Goal: Check status: Check status

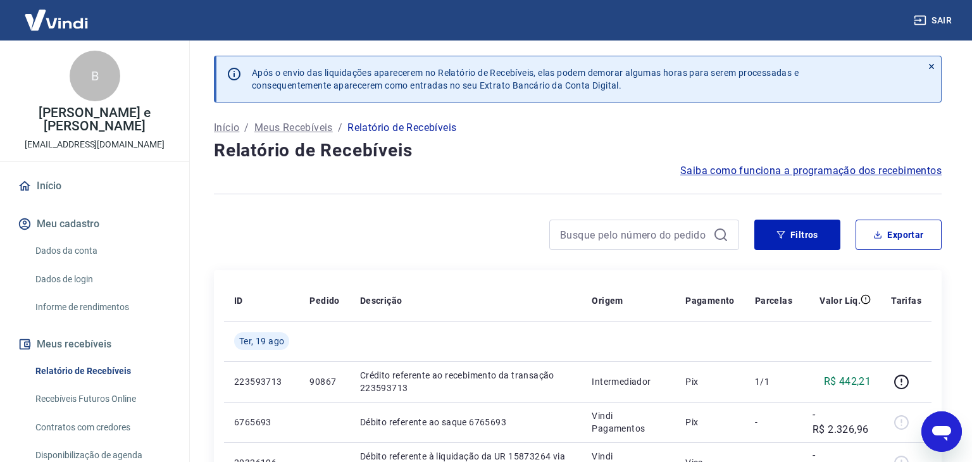
scroll to position [117, 0]
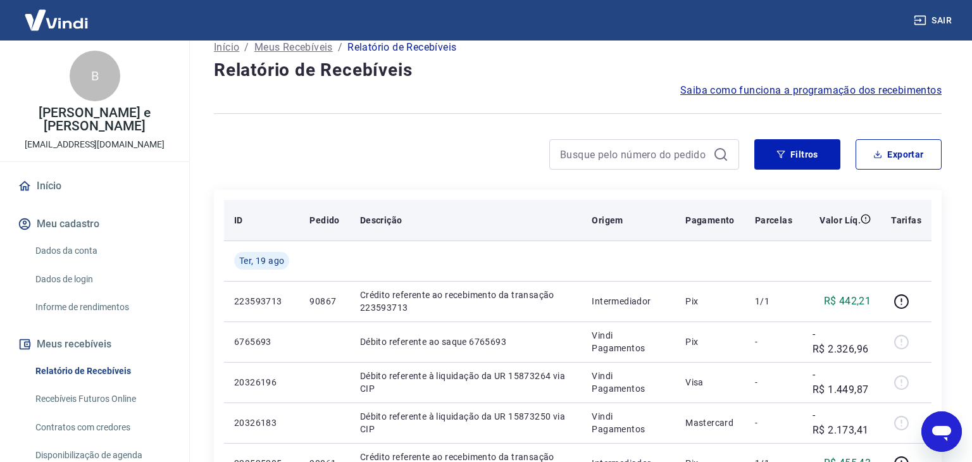
scroll to position [81, 0]
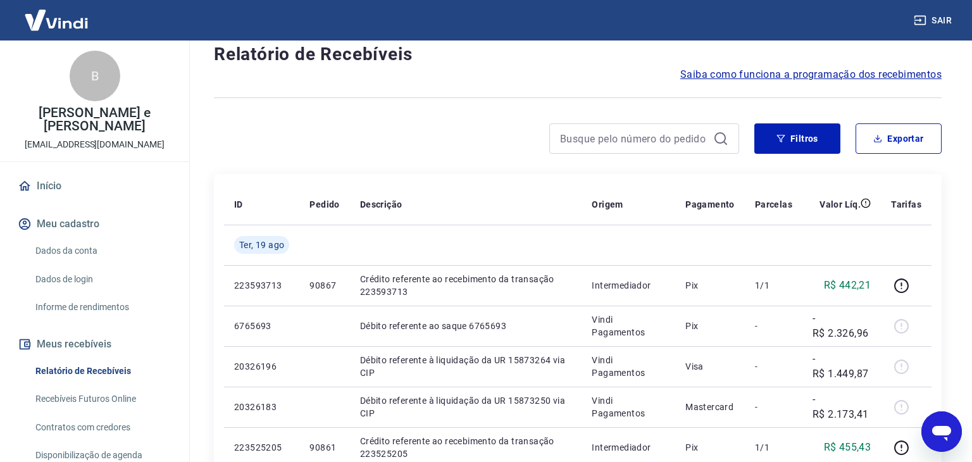
scroll to position [98, 0]
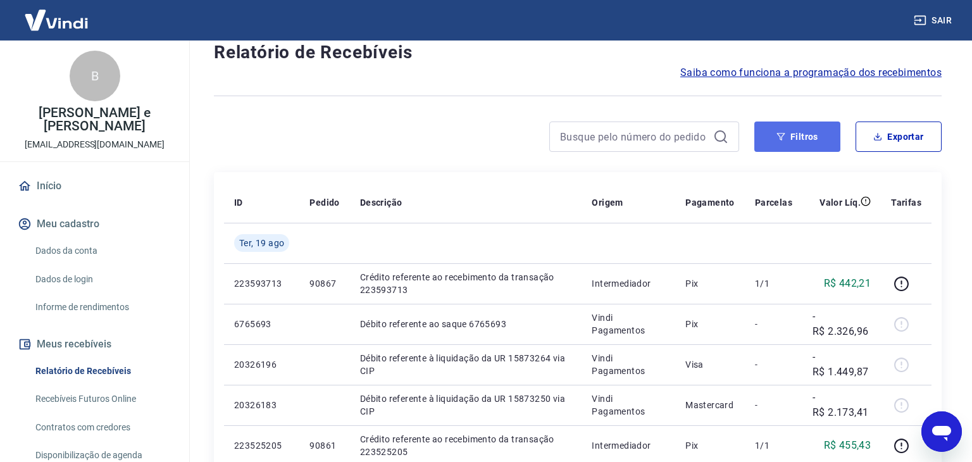
click at [773, 142] on button "Filtros" at bounding box center [797, 136] width 86 height 30
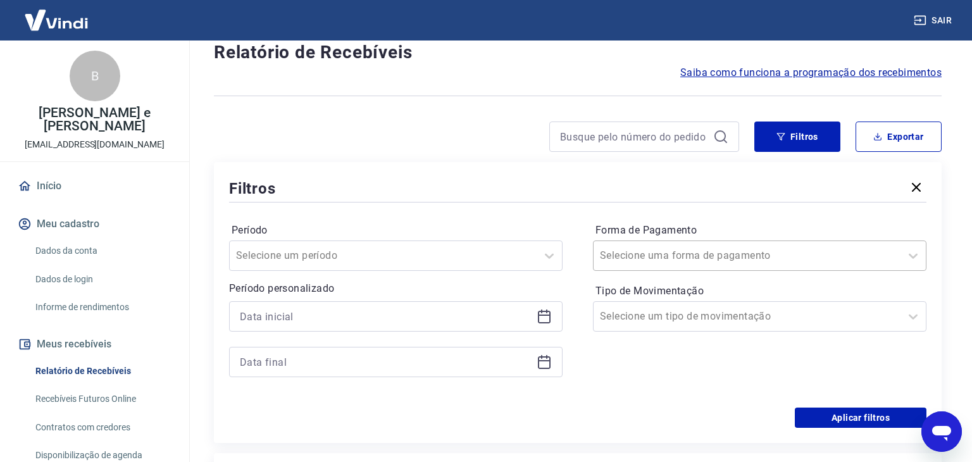
click at [679, 250] on input "Forma de Pagamento" at bounding box center [664, 255] width 128 height 15
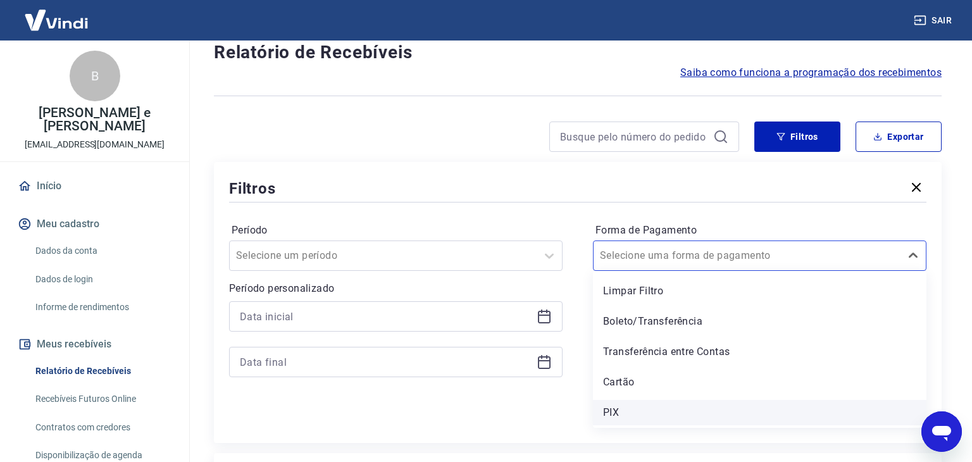
click at [637, 409] on div "PIX" at bounding box center [759, 412] width 333 height 25
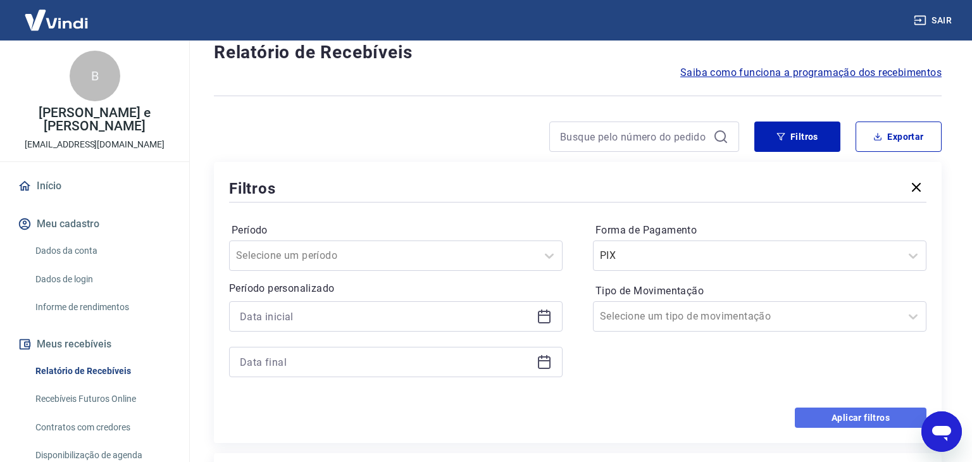
click at [839, 416] on button "Aplicar filtros" at bounding box center [860, 417] width 132 height 20
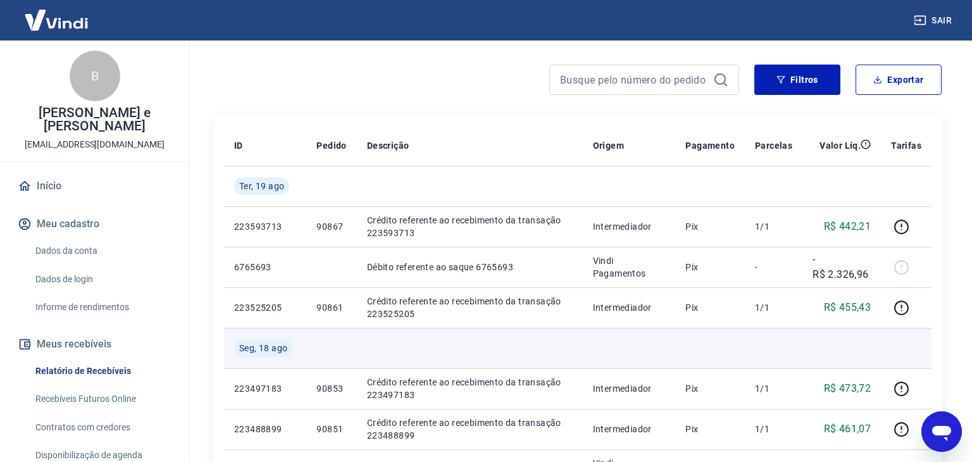
scroll to position [154, 0]
